Goal: Task Accomplishment & Management: Manage account settings

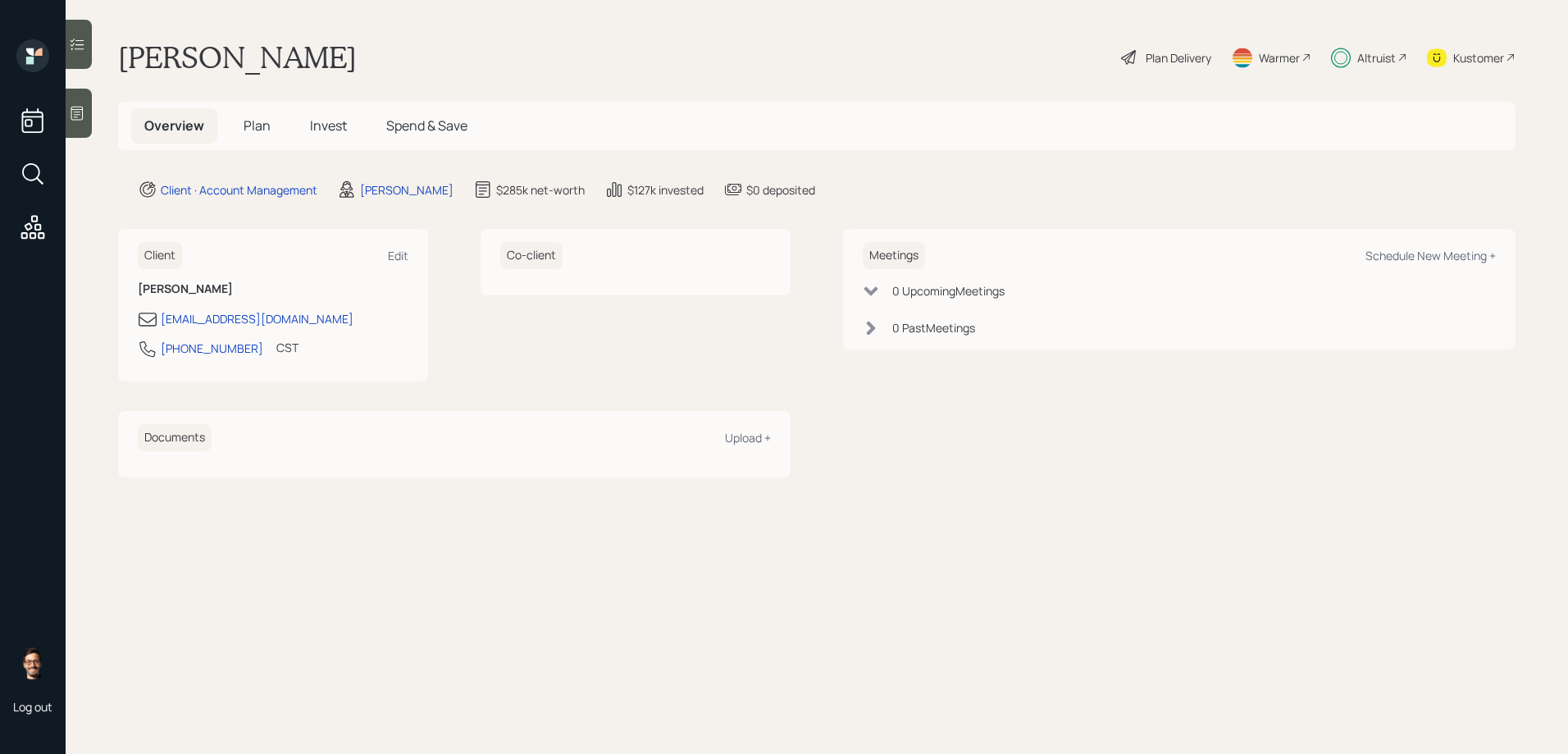
click at [325, 128] on span "Invest" at bounding box center [328, 125] width 37 height 18
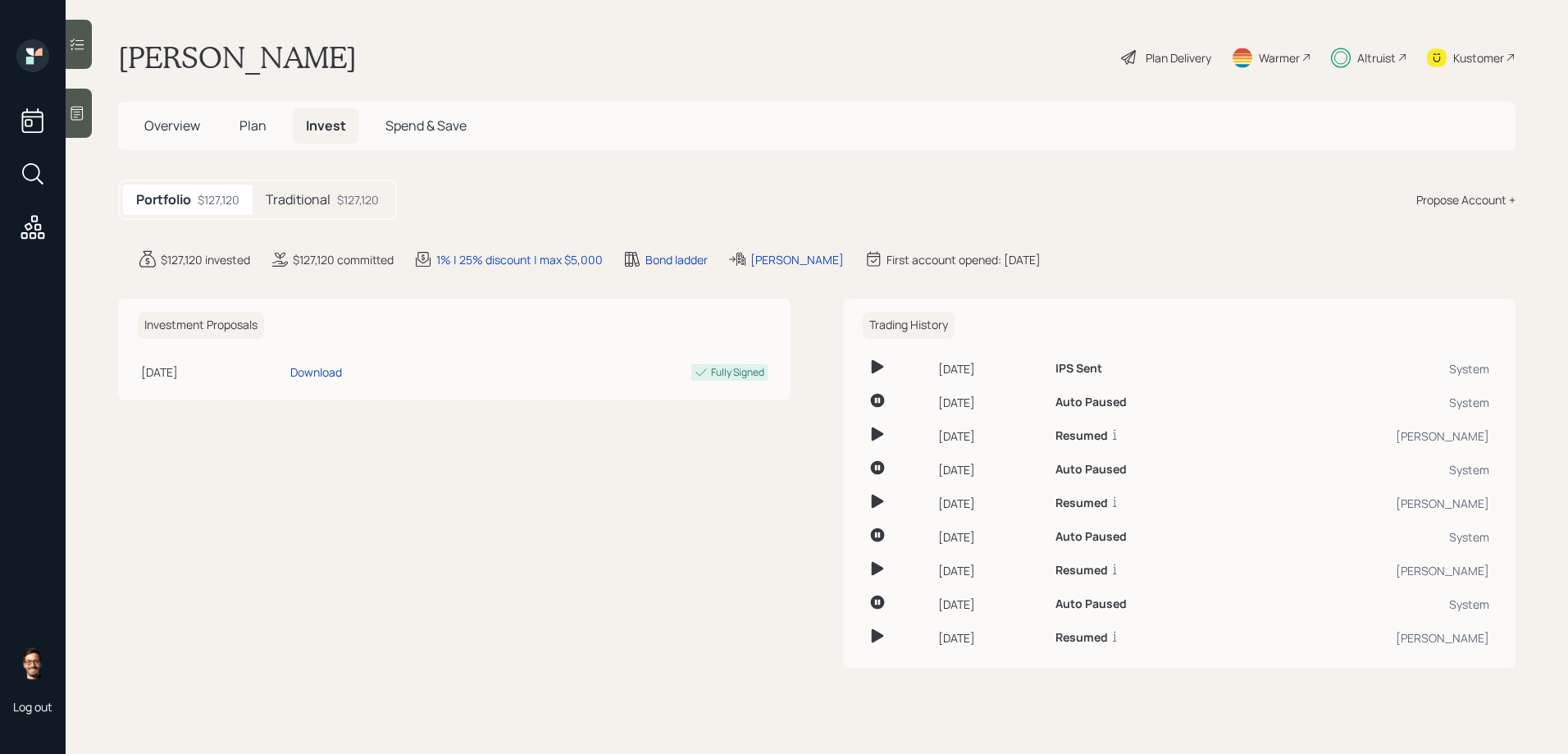
click at [73, 45] on icon at bounding box center [76, 44] width 17 height 17
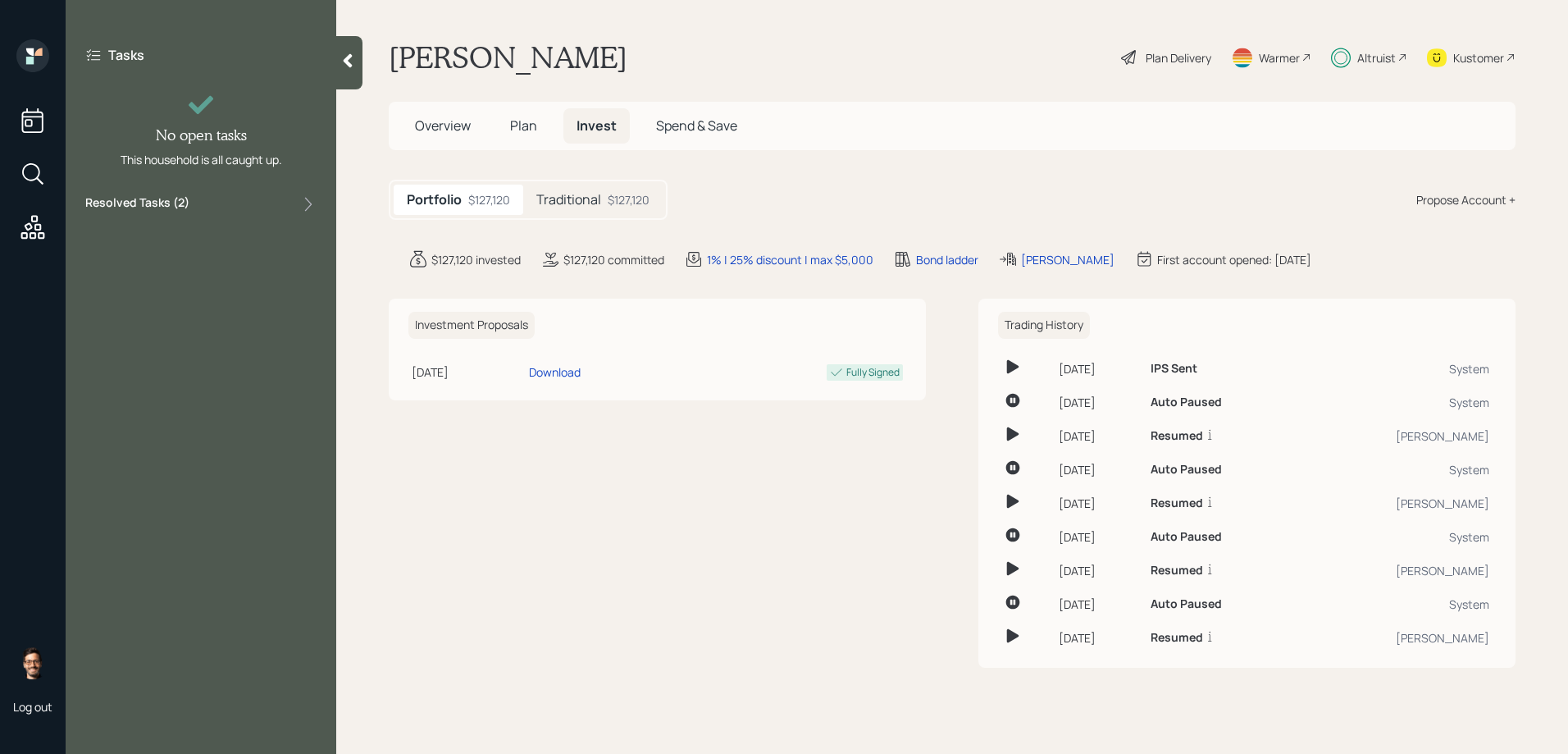
click at [156, 210] on label "Resolved Tasks ( 2 )" at bounding box center [137, 204] width 104 height 20
click at [491, 503] on div "Investment Proposals [DATE] [DATE] 11:45 AM EDT Download Fully Signed" at bounding box center [658, 483] width 538 height 369
click at [599, 201] on h5 "Traditional" at bounding box center [568, 199] width 64 height 16
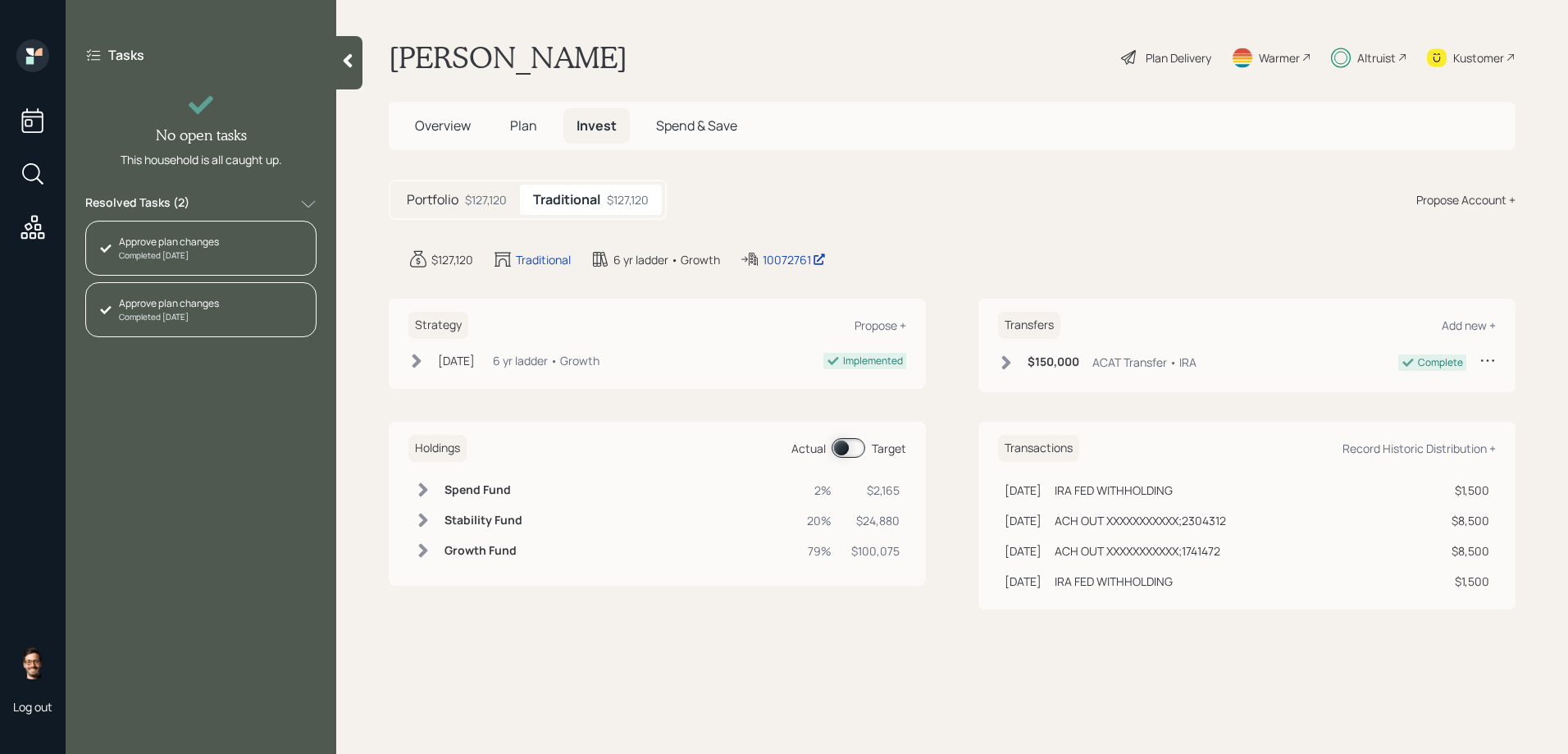
click at [849, 440] on span at bounding box center [848, 447] width 34 height 20
